Goal: Transaction & Acquisition: Purchase product/service

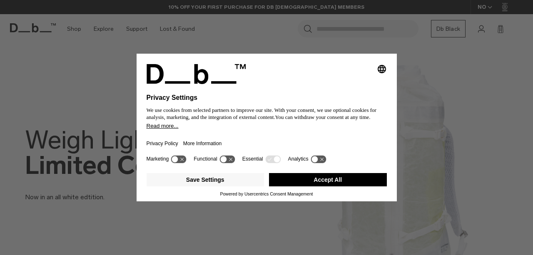
click at [336, 183] on button "Accept All" at bounding box center [328, 179] width 118 height 13
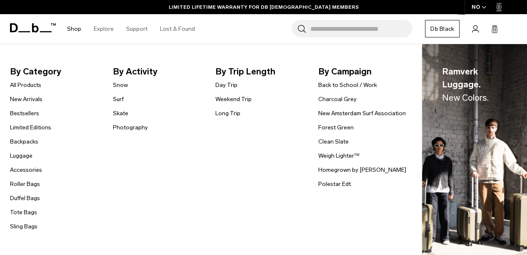
click at [20, 205] on ul "All Products New Arrivals Bestsellers Limited Editions Backpacks [GEOGRAPHIC_DA…" at bounding box center [30, 156] width 41 height 152
click at [15, 214] on link "Tote Bags" at bounding box center [23, 212] width 27 height 9
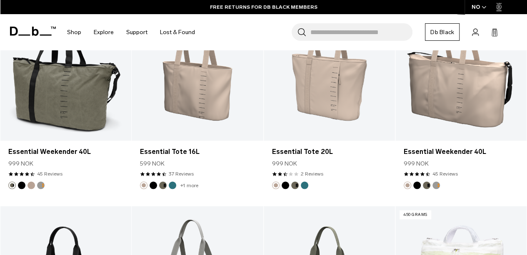
scroll to position [631, 0]
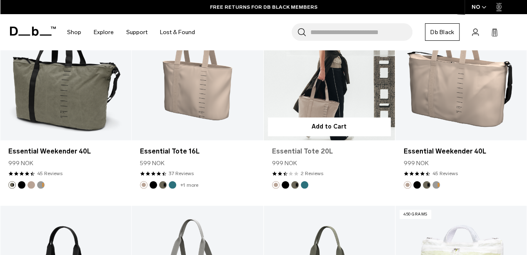
click at [312, 147] on link "Essential Tote 20L" at bounding box center [329, 152] width 114 height 10
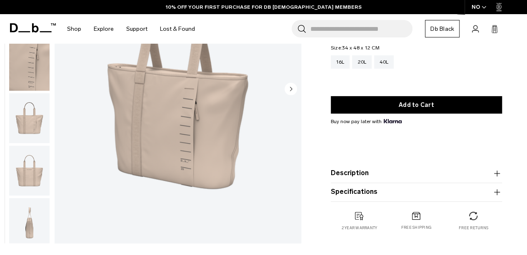
scroll to position [121, 0]
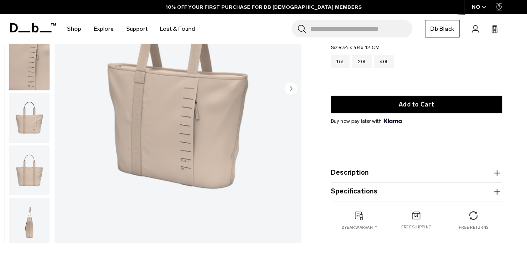
click at [23, 181] on img "button" at bounding box center [29, 170] width 40 height 50
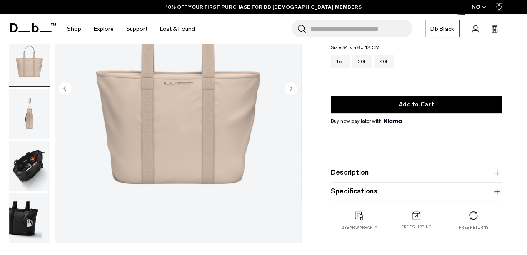
scroll to position [110, 0]
click at [25, 168] on img "button" at bounding box center [29, 166] width 40 height 50
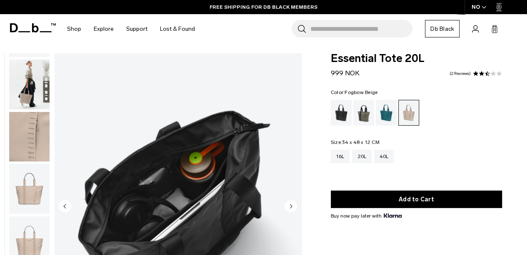
scroll to position [3, 0]
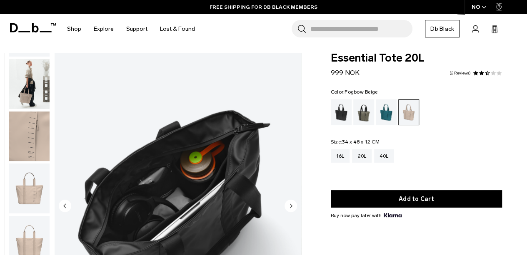
click at [29, 96] on img "button" at bounding box center [29, 84] width 40 height 50
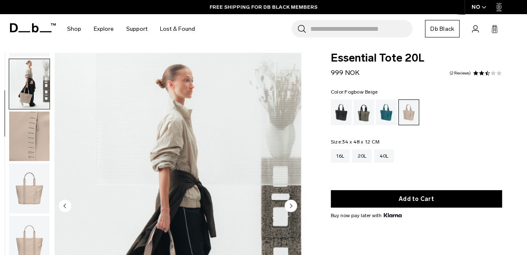
scroll to position [52, 0]
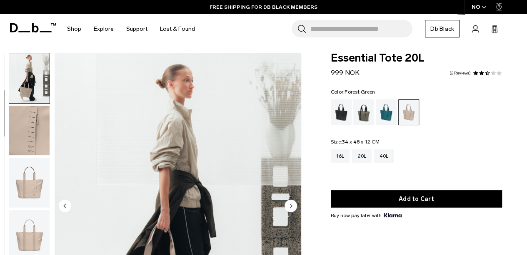
click at [372, 120] on div "Forest Green" at bounding box center [363, 112] width 21 height 26
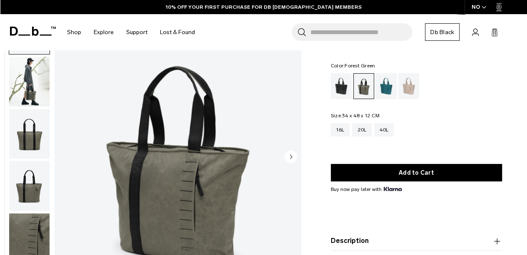
scroll to position [52, 0]
click at [40, 87] on img "button" at bounding box center [29, 82] width 40 height 50
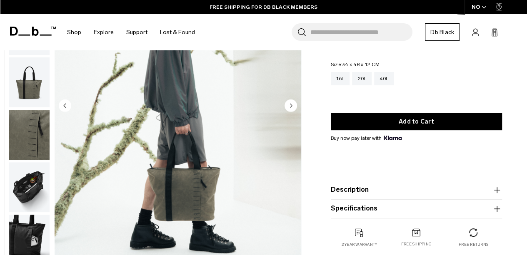
scroll to position [104, 0]
